Goal: Task Accomplishment & Management: Manage account settings

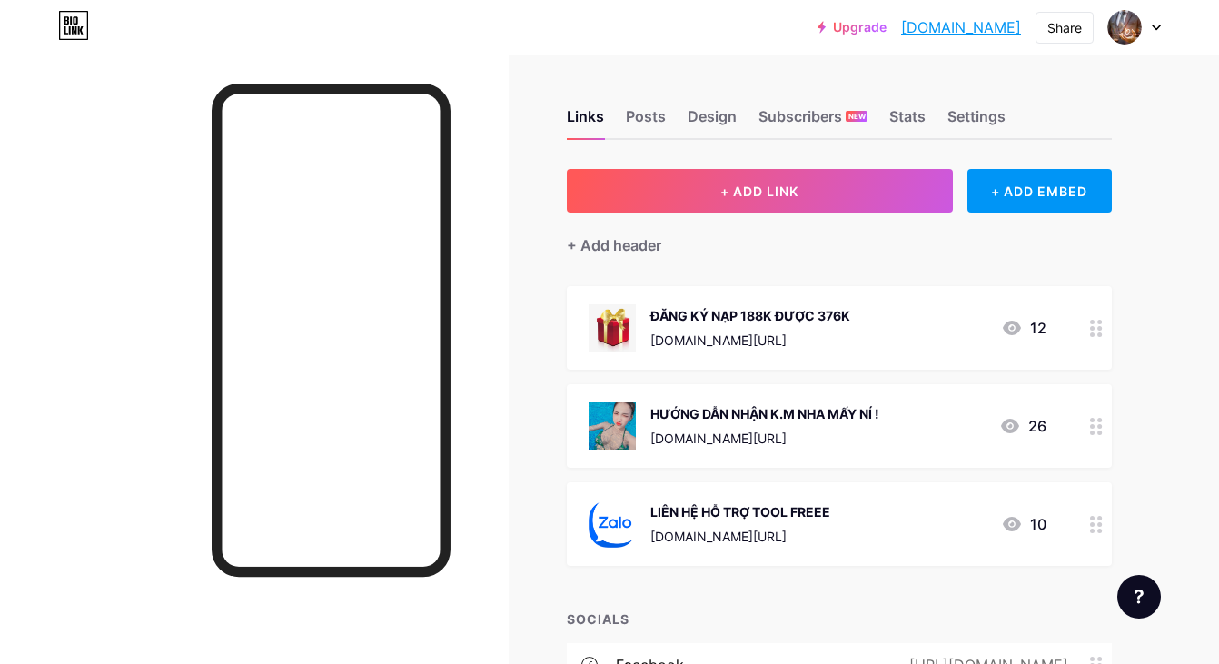
scroll to position [5762, 0]
click at [1080, 323] on div "ĐĂNG KÝ NẠP 188K ĐƯỢC 376K [DOMAIN_NAME][URL] 12" at bounding box center [839, 328] width 545 height 84
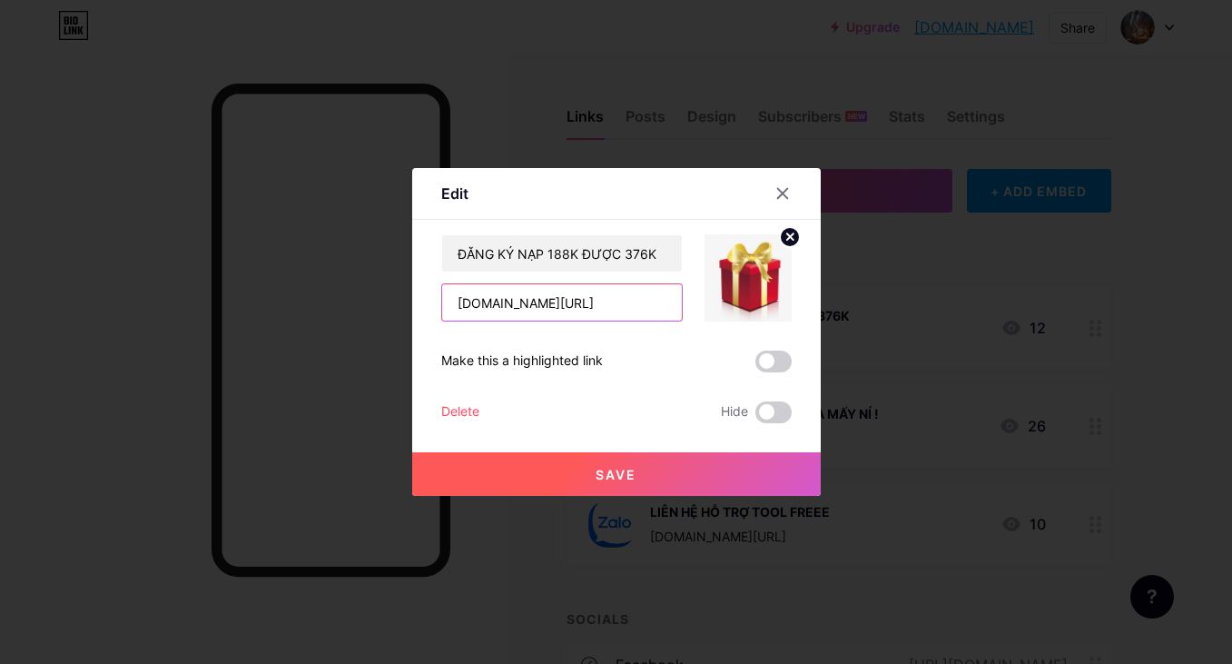
type textarea "et/"
drag, startPoint x: 603, startPoint y: 304, endPoint x: 425, endPoint y: 295, distance: 178.2
click at [425, 295] on div "Edit Content YouTube Play YouTube video without leaving your page. ADD Vimeo Pl…" at bounding box center [616, 332] width 409 height 328
click at [785, 186] on div at bounding box center [782, 193] width 33 height 33
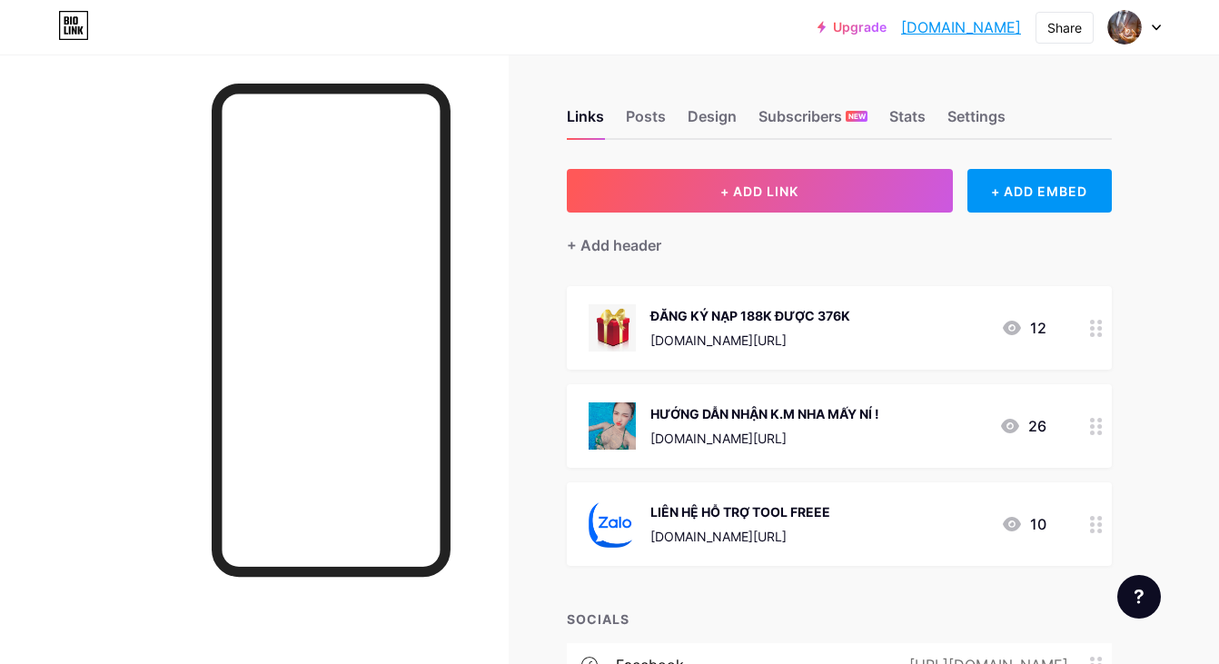
click at [923, 341] on div "ĐĂNG KÝ NẠP 188K ĐƯỢC 376K [DOMAIN_NAME][URL] 12" at bounding box center [817, 327] width 458 height 47
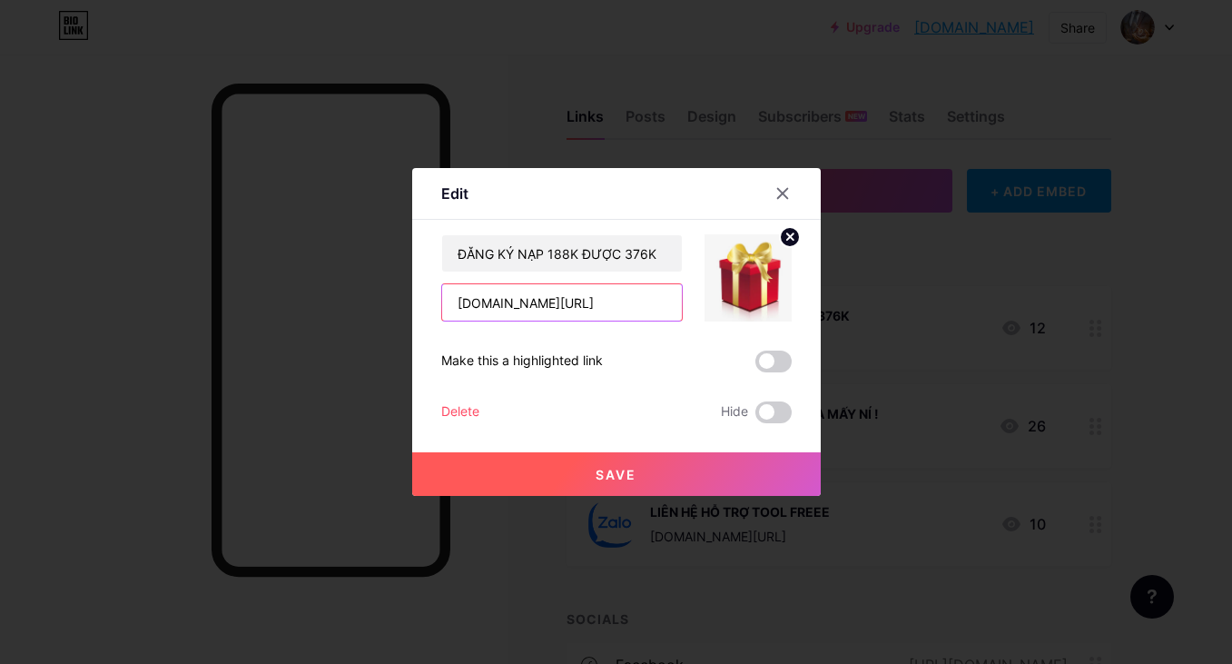
drag, startPoint x: 607, startPoint y: 311, endPoint x: 351, endPoint y: 301, distance: 256.3
click at [351, 301] on div "Edit Content YouTube Play YouTube video without leaving your page. ADD Vimeo Pl…" at bounding box center [616, 332] width 1232 height 664
click at [783, 206] on div at bounding box center [782, 193] width 33 height 33
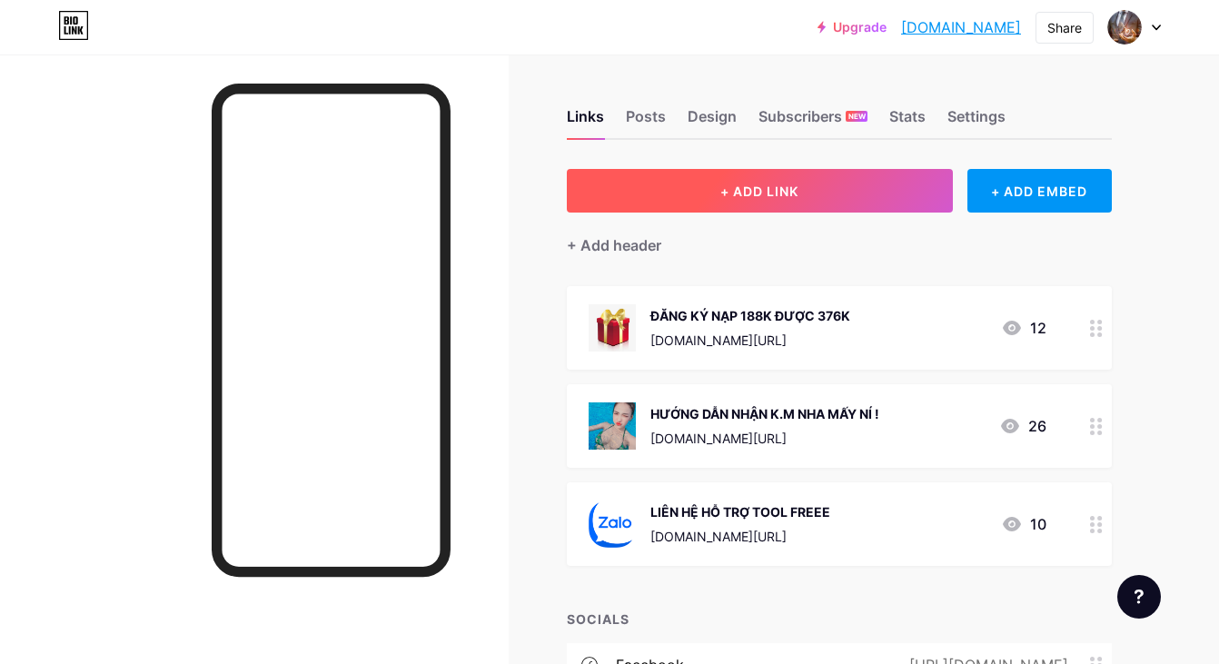
click at [782, 193] on span "+ ADD LINK" at bounding box center [759, 190] width 78 height 15
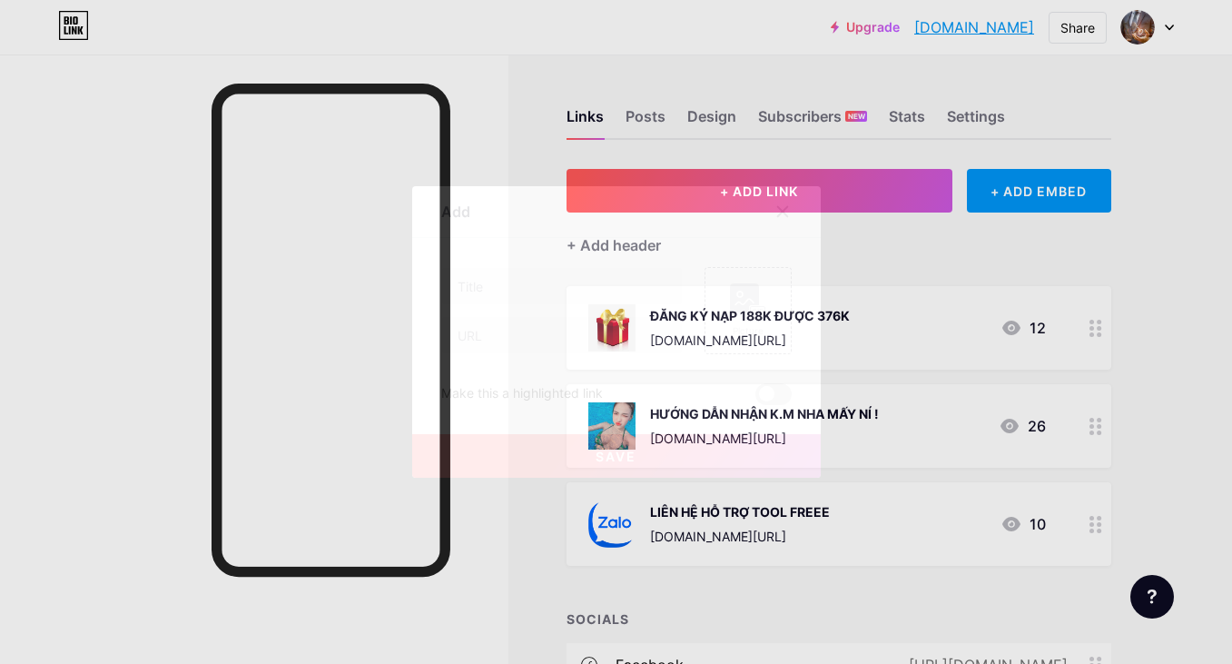
click at [782, 205] on icon at bounding box center [782, 211] width 15 height 15
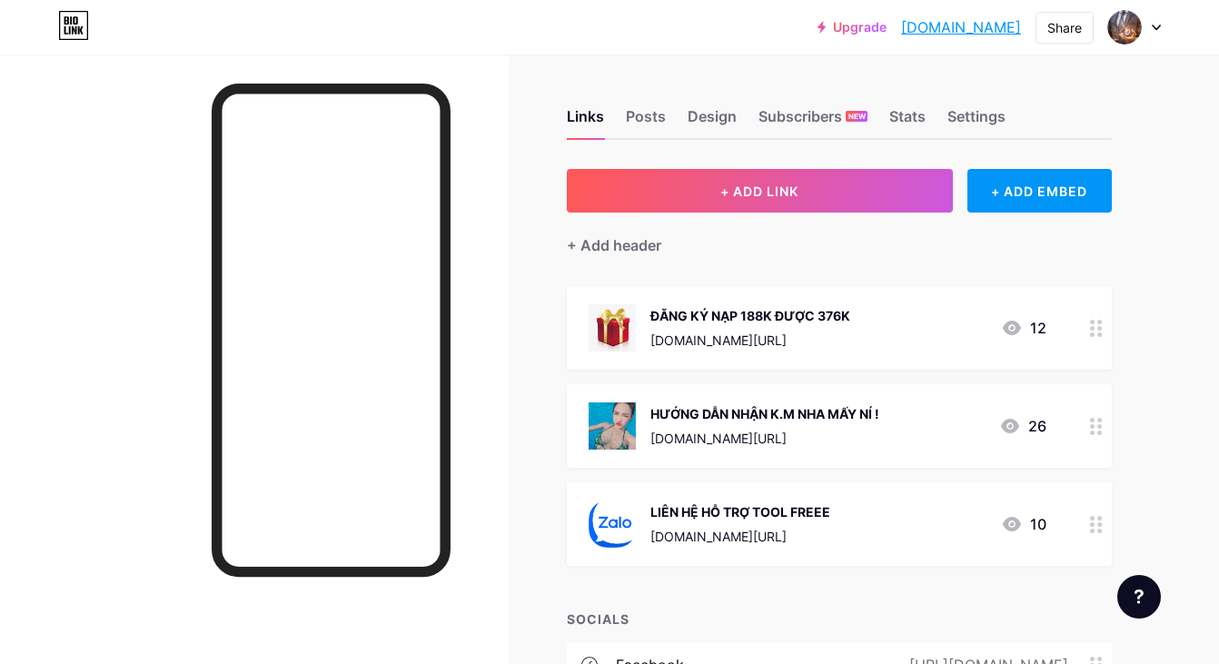
click at [1118, 329] on div "Links Posts Design Subscribers NEW Stats Settings + ADD LINK + ADD EMBED + Add …" at bounding box center [594, 442] width 1188 height 777
click at [1088, 327] on div at bounding box center [1096, 328] width 31 height 84
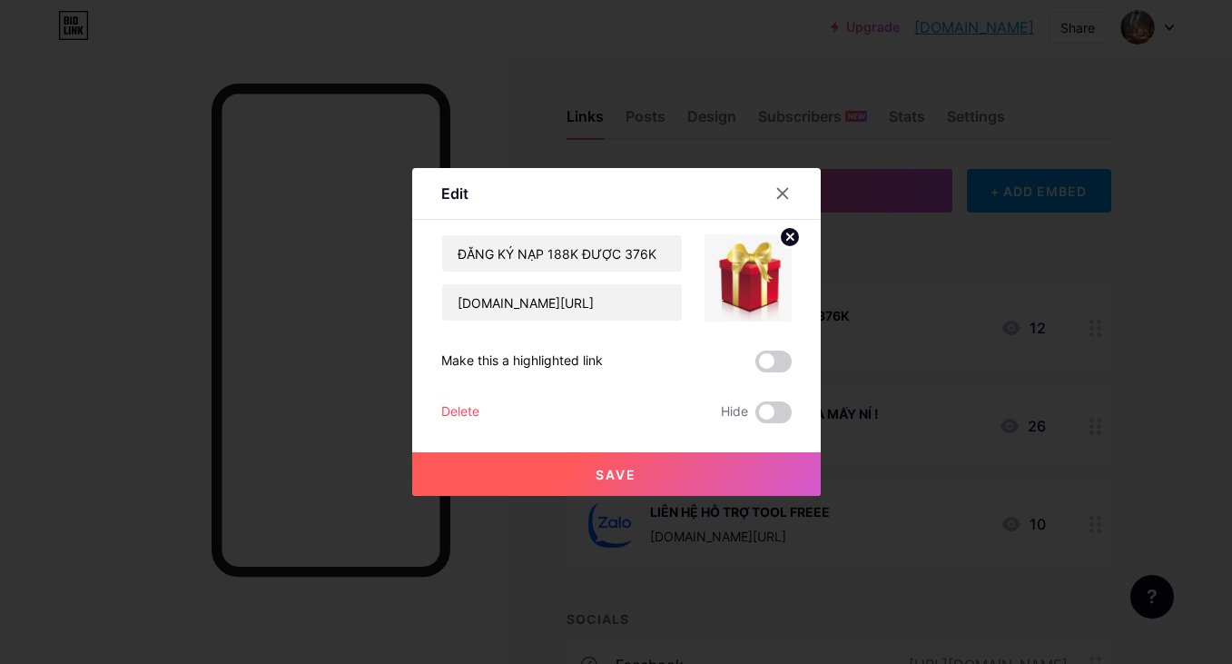
click at [544, 477] on button "Save" at bounding box center [616, 474] width 409 height 44
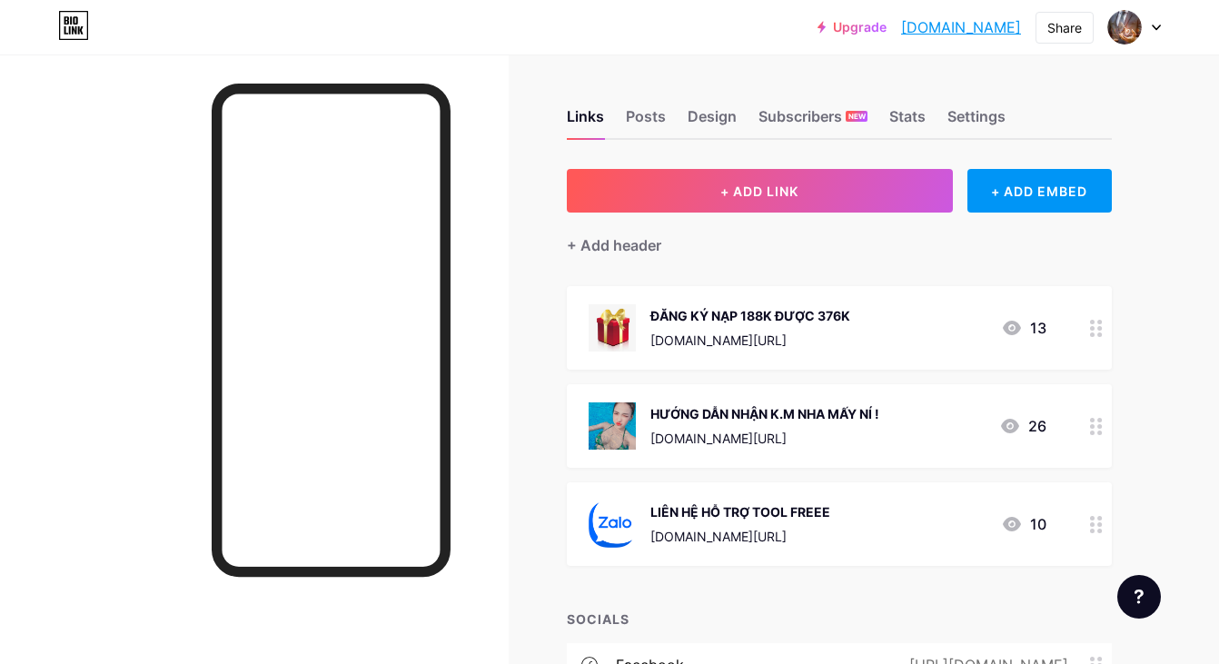
click at [1110, 324] on div at bounding box center [1096, 328] width 31 height 84
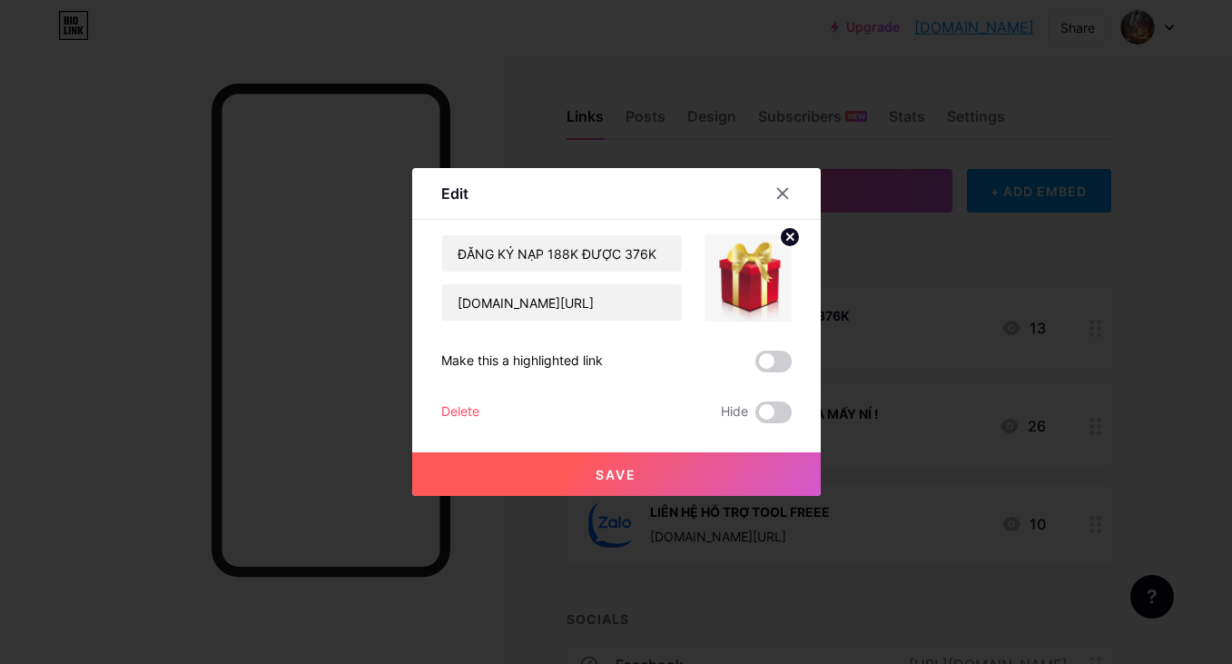
click at [452, 408] on div "Delete" at bounding box center [460, 412] width 38 height 22
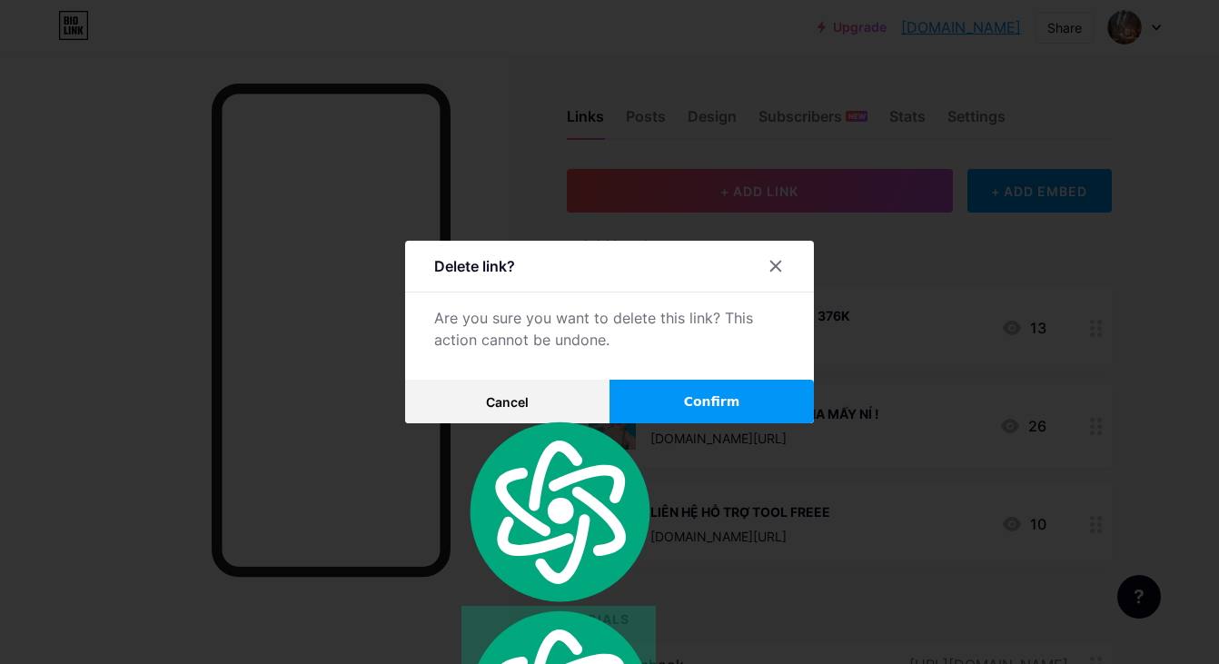
click at [716, 392] on span "Confirm" at bounding box center [712, 401] width 56 height 19
